Goal: Transaction & Acquisition: Book appointment/travel/reservation

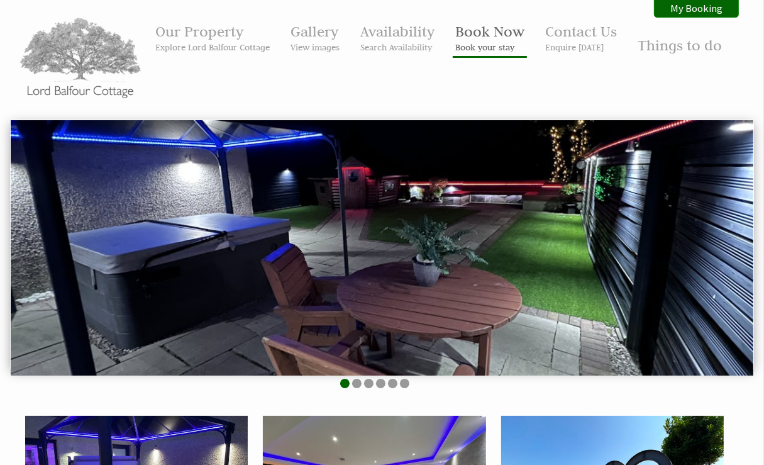
click at [484, 43] on small "Book your stay" at bounding box center [489, 46] width 69 height 11
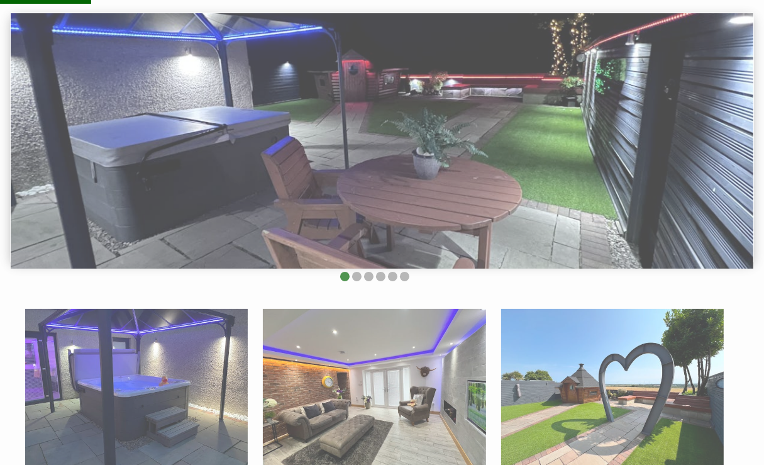
scroll to position [189, 0]
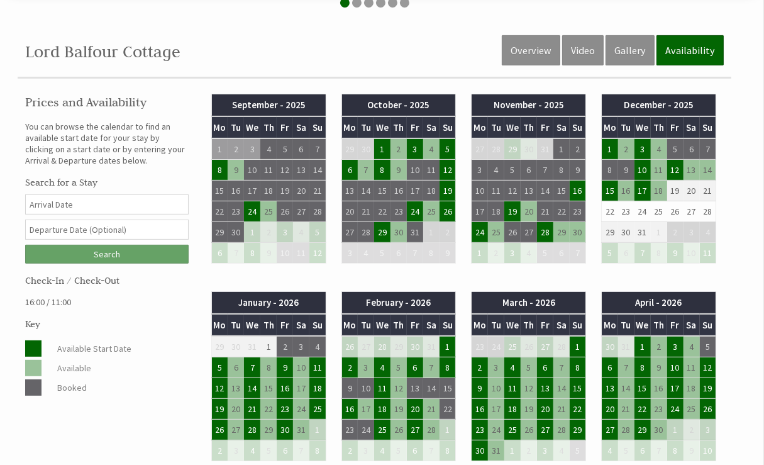
scroll to position [440, 0]
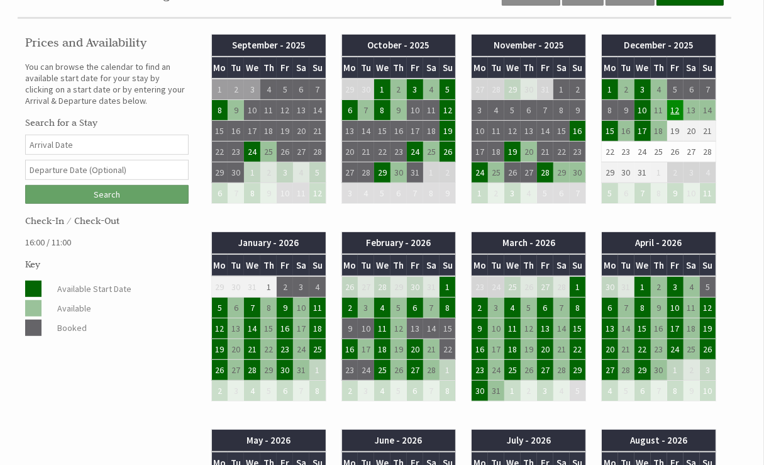
click at [676, 109] on td "12" at bounding box center [675, 110] width 16 height 21
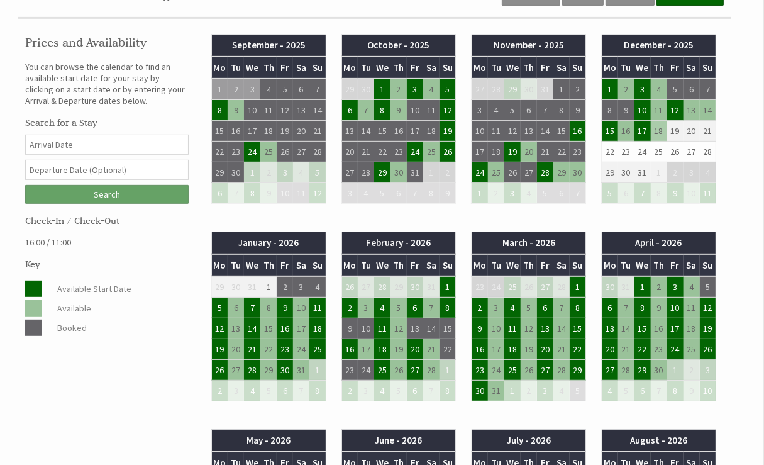
click at [659, 128] on td "18" at bounding box center [659, 131] width 16 height 21
click at [674, 148] on td "26" at bounding box center [675, 151] width 16 height 21
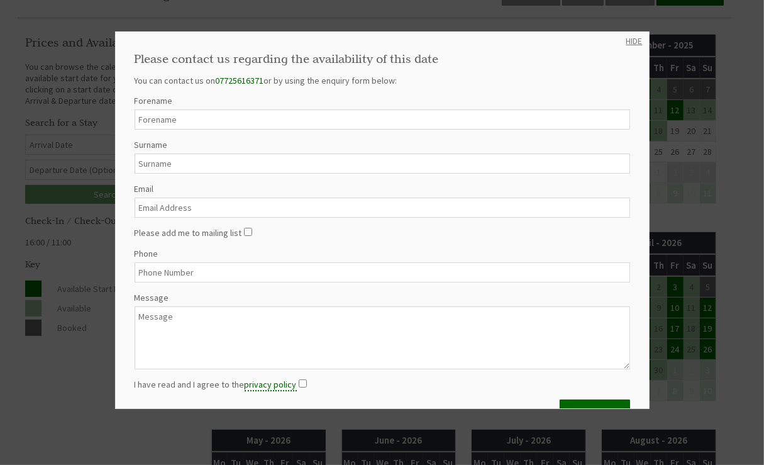
click at [629, 40] on link "HIDE" at bounding box center [634, 40] width 16 height 11
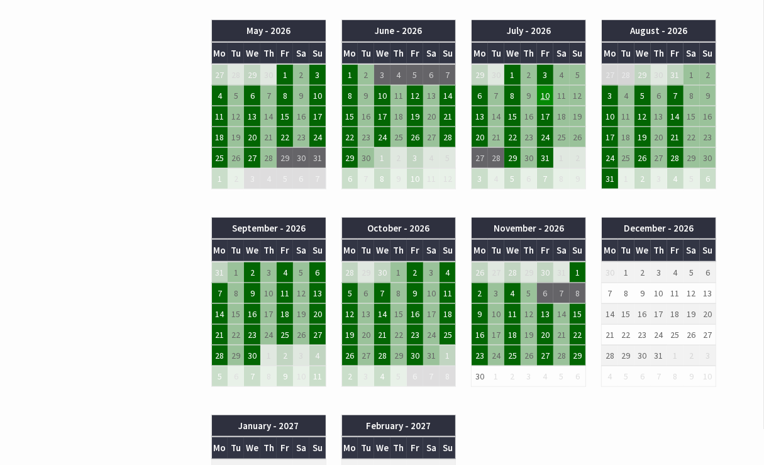
scroll to position [880, 0]
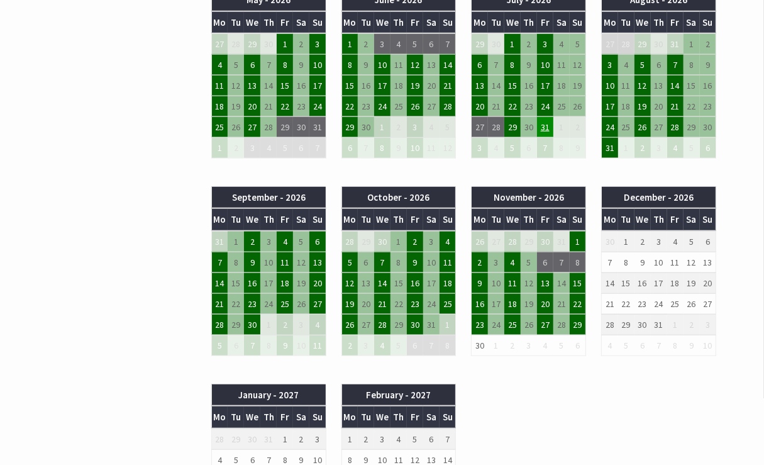
click at [543, 124] on td "31" at bounding box center [545, 126] width 16 height 21
